Goal: Task Accomplishment & Management: Manage account settings

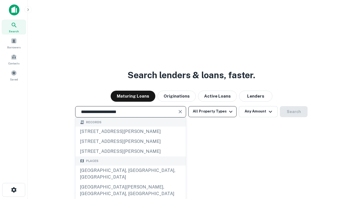
click at [130, 183] on div "[GEOGRAPHIC_DATA], [GEOGRAPHIC_DATA], [GEOGRAPHIC_DATA]" at bounding box center [130, 174] width 110 height 17
click at [212, 112] on button "All Property Types" at bounding box center [212, 111] width 48 height 11
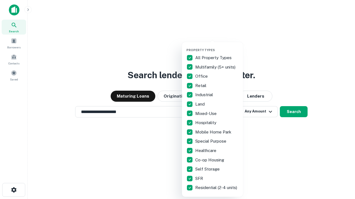
type input "**********"
click at [217, 47] on button "button" at bounding box center [216, 47] width 61 height 0
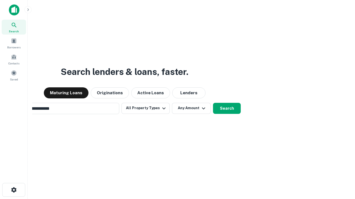
scroll to position [9, 0]
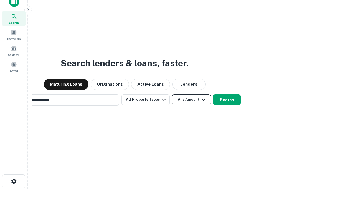
click at [172, 94] on button "Any Amount" at bounding box center [191, 99] width 39 height 11
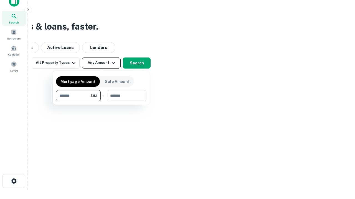
type input "*******"
click at [101, 101] on button "button" at bounding box center [101, 101] width 90 height 0
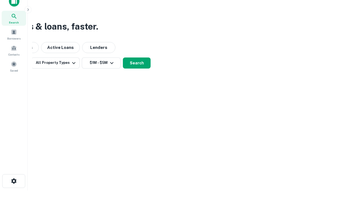
scroll to position [3, 102]
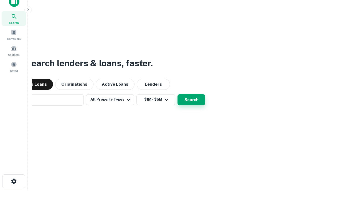
click at [177, 94] on button "Search" at bounding box center [191, 99] width 28 height 11
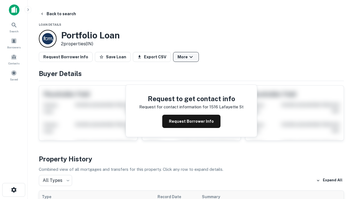
click at [186, 57] on button "More" at bounding box center [186, 57] width 26 height 10
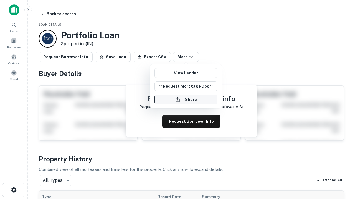
click at [186, 100] on button "Share" at bounding box center [185, 100] width 63 height 10
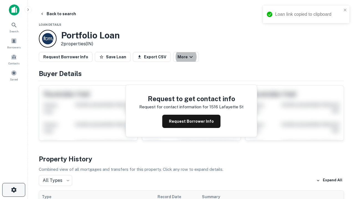
click at [14, 190] on icon "button" at bounding box center [14, 190] width 7 height 7
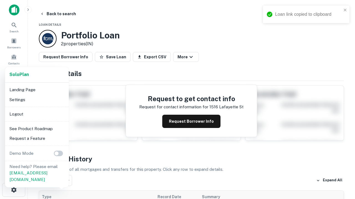
click at [37, 114] on li "Logout" at bounding box center [36, 114] width 59 height 10
